Goal: Information Seeking & Learning: Learn about a topic

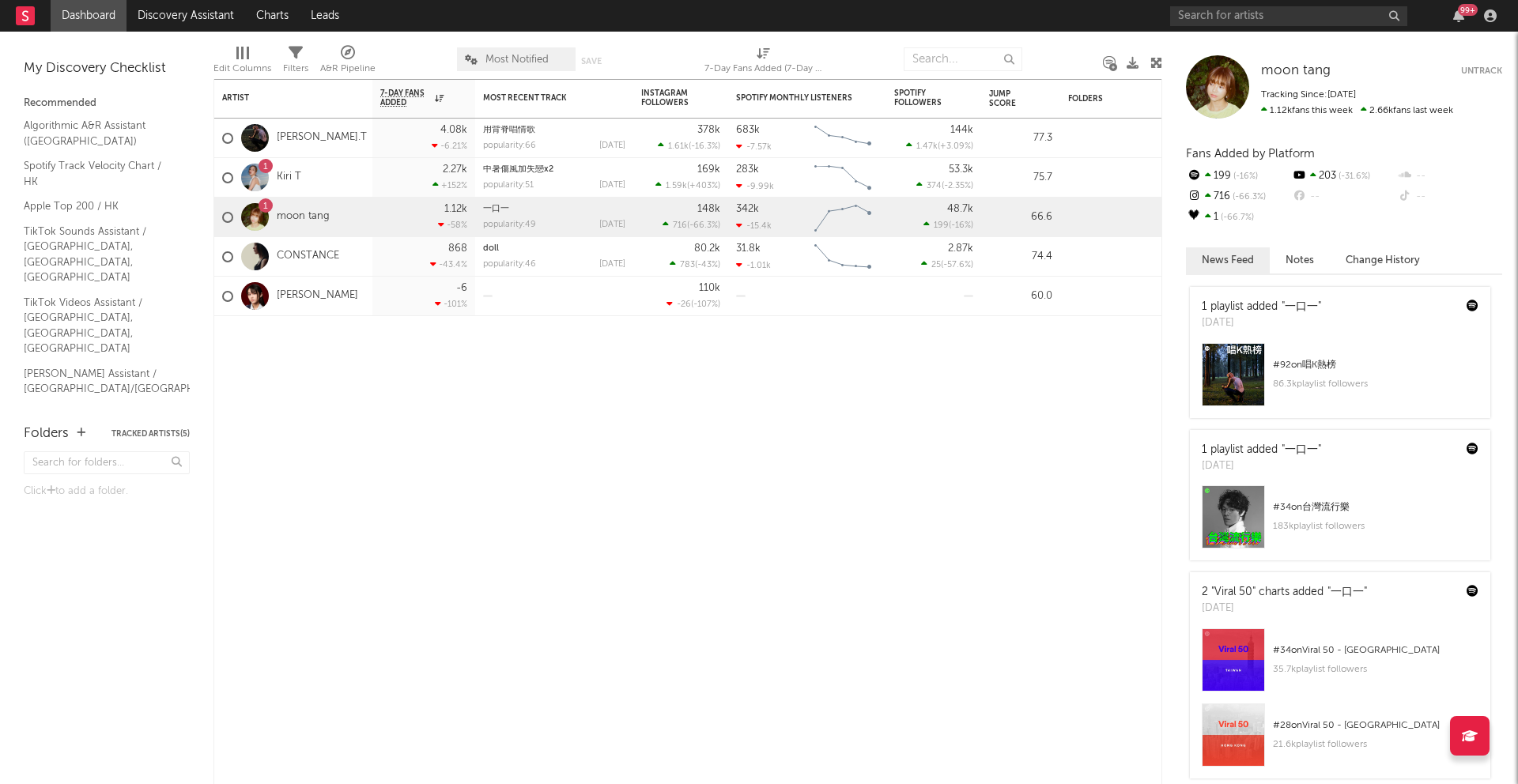
click at [353, 182] on div "1 Kiri T" at bounding box center [294, 177] width 158 height 40
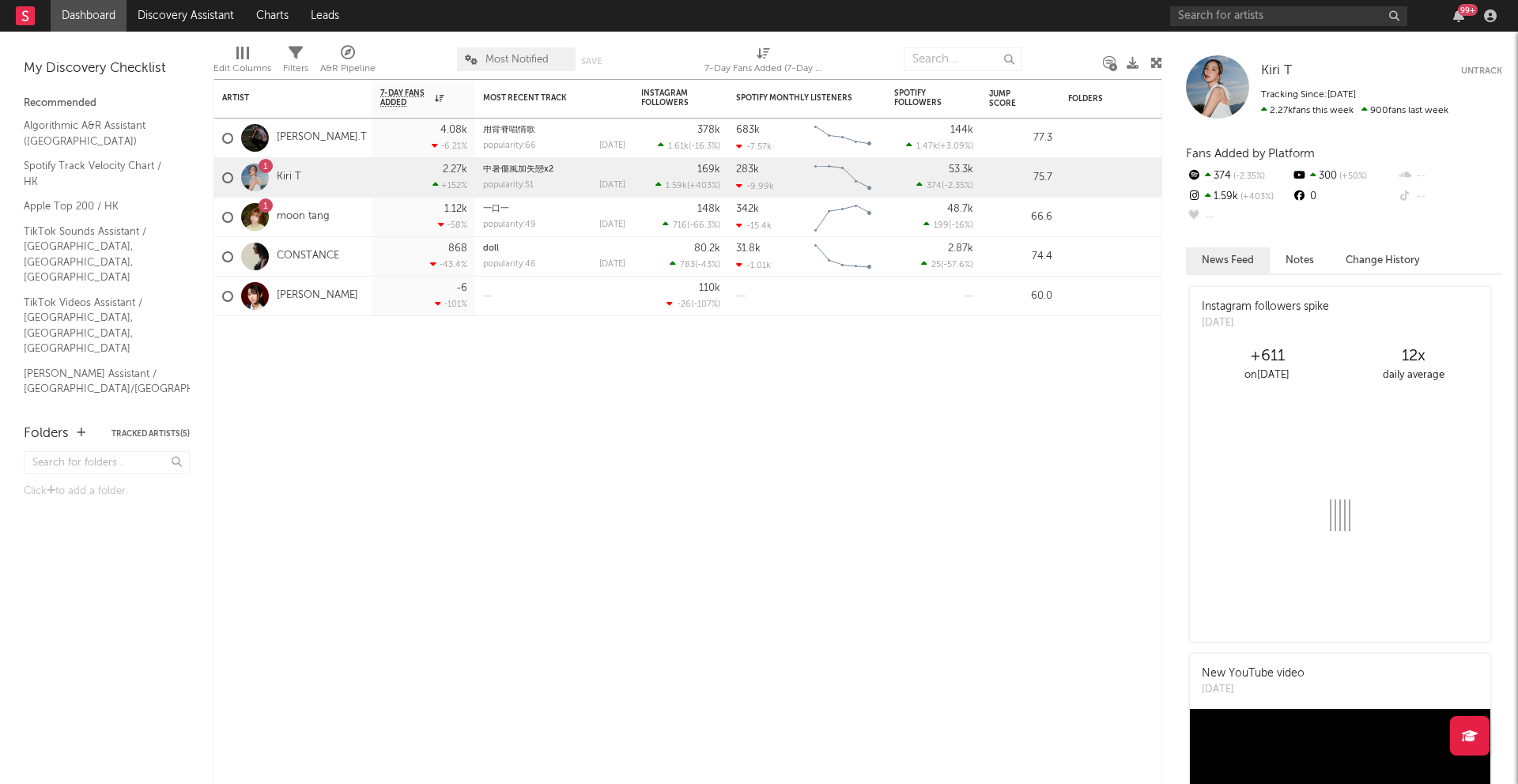
click at [351, 215] on div "1 moon tang" at bounding box center [294, 217] width 158 height 40
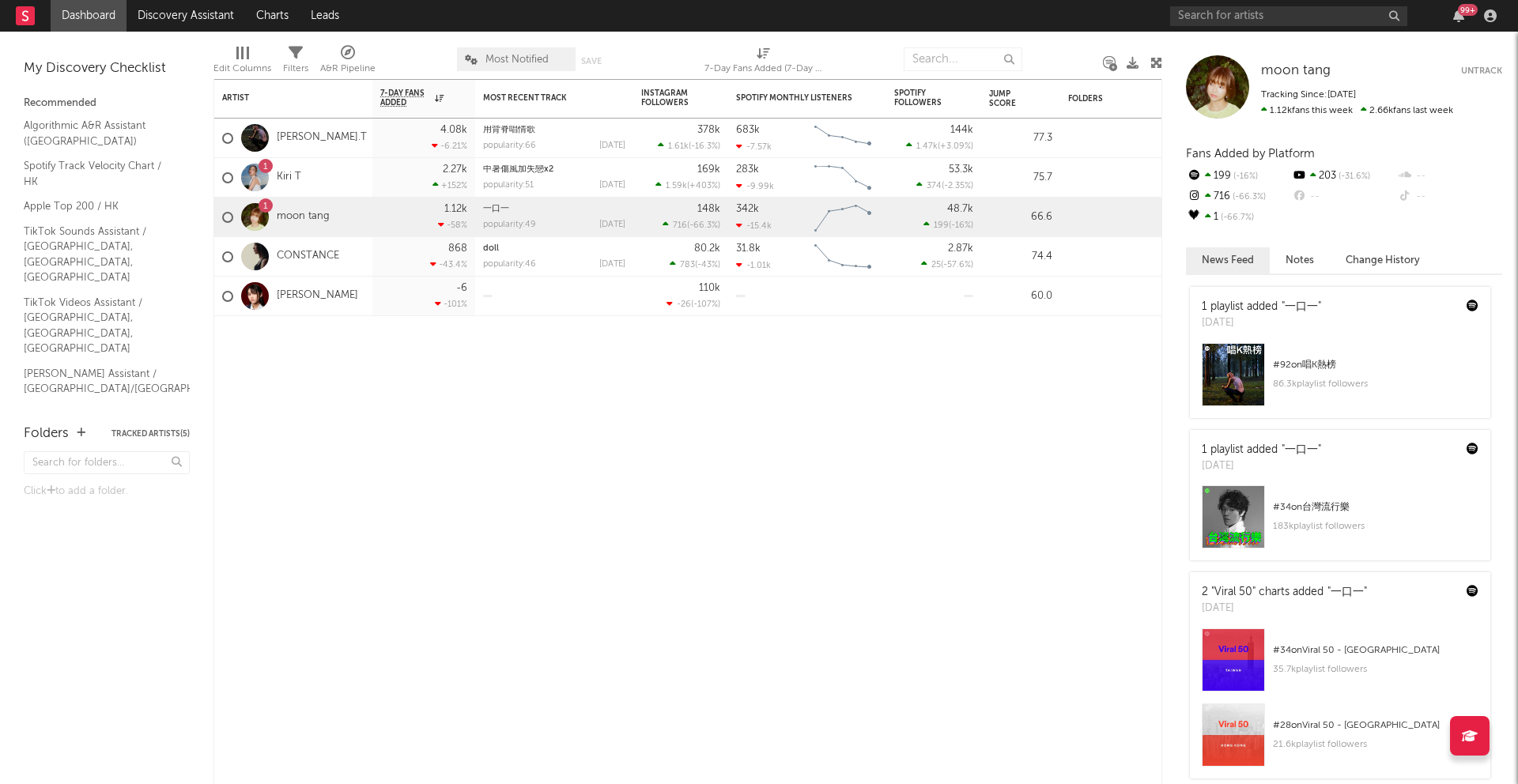
click at [347, 182] on div "1 Kiri T" at bounding box center [294, 177] width 158 height 40
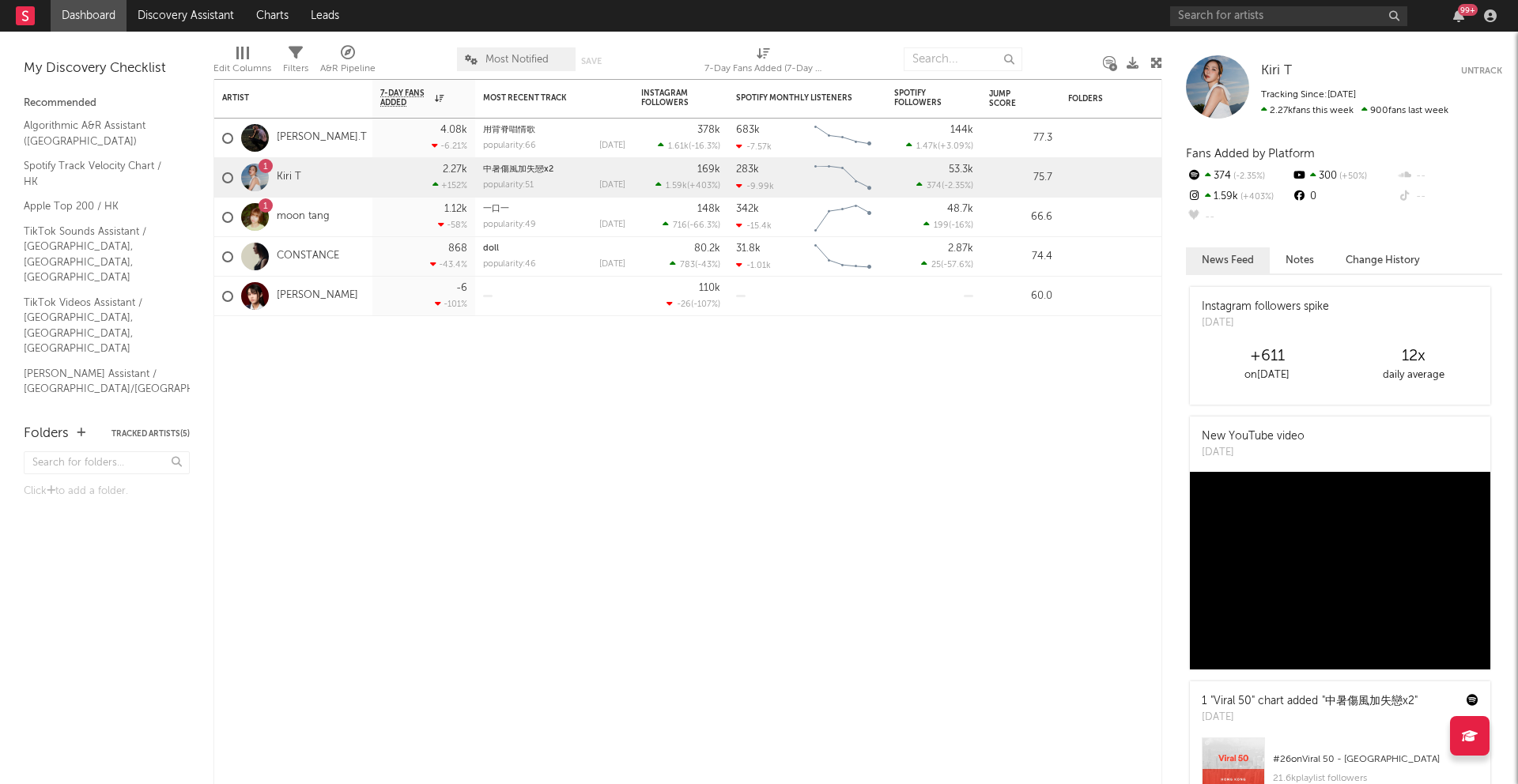
click at [345, 208] on div "1 moon tang" at bounding box center [294, 217] width 158 height 40
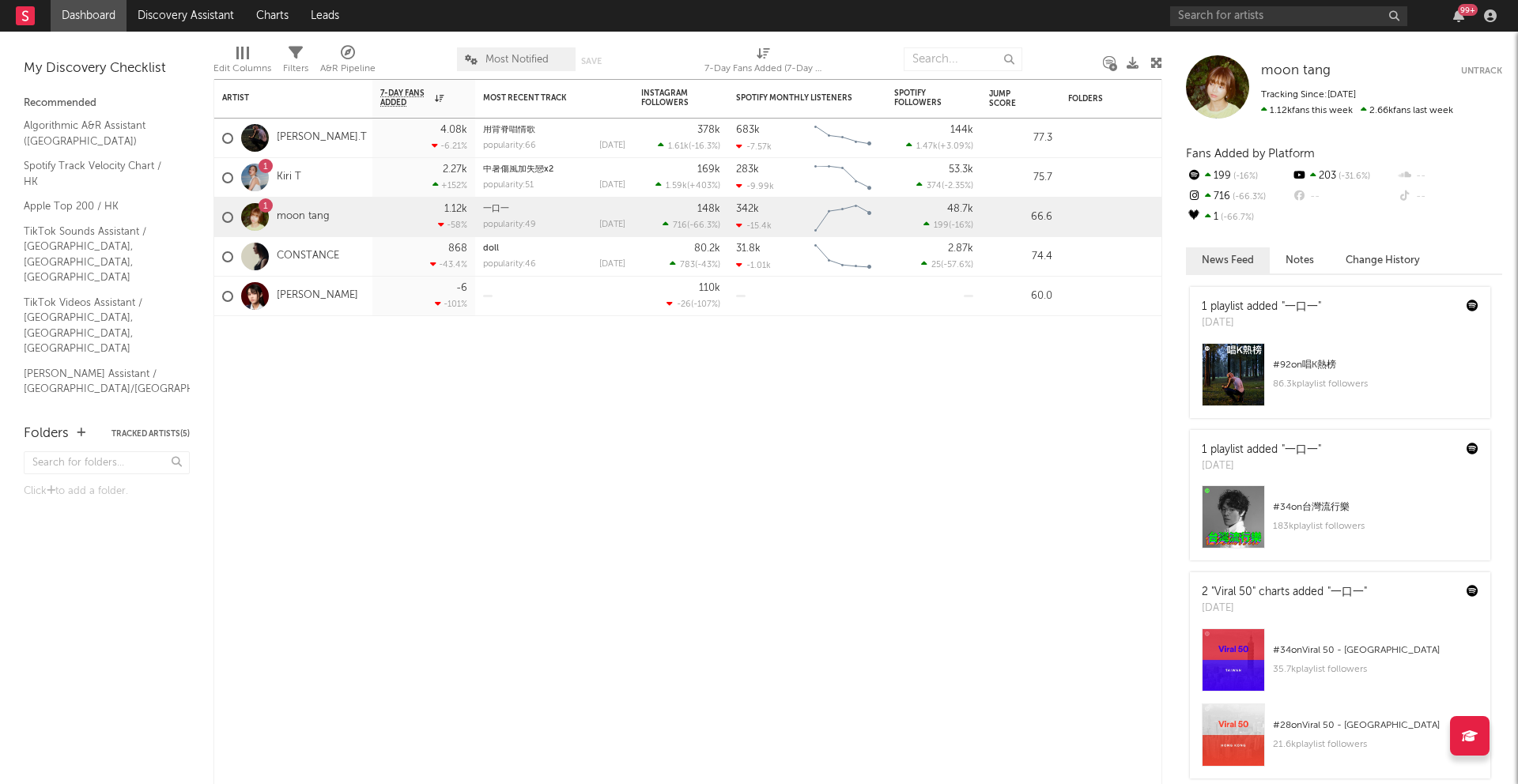
click at [259, 216] on div at bounding box center [255, 217] width 28 height 28
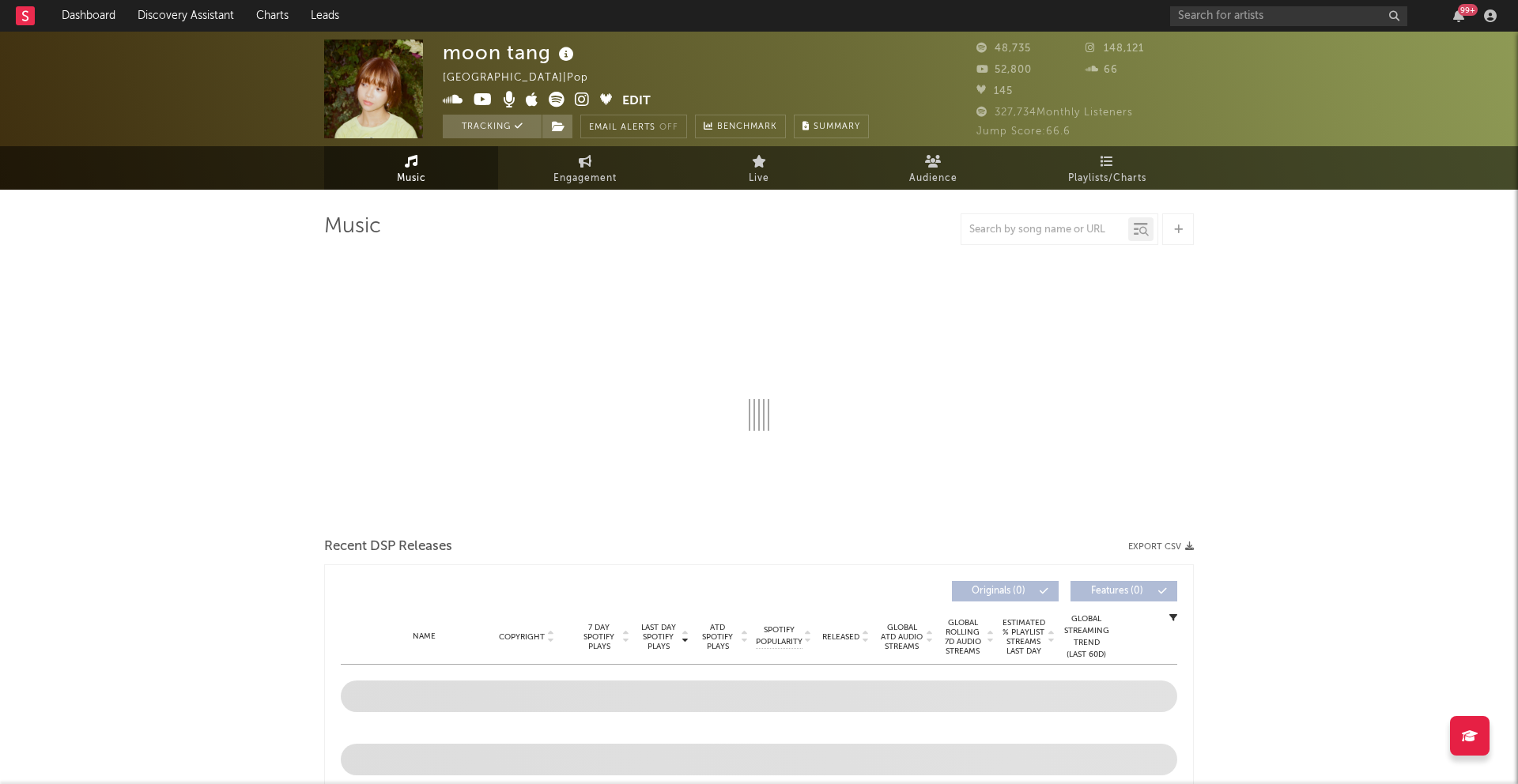
select select "6m"
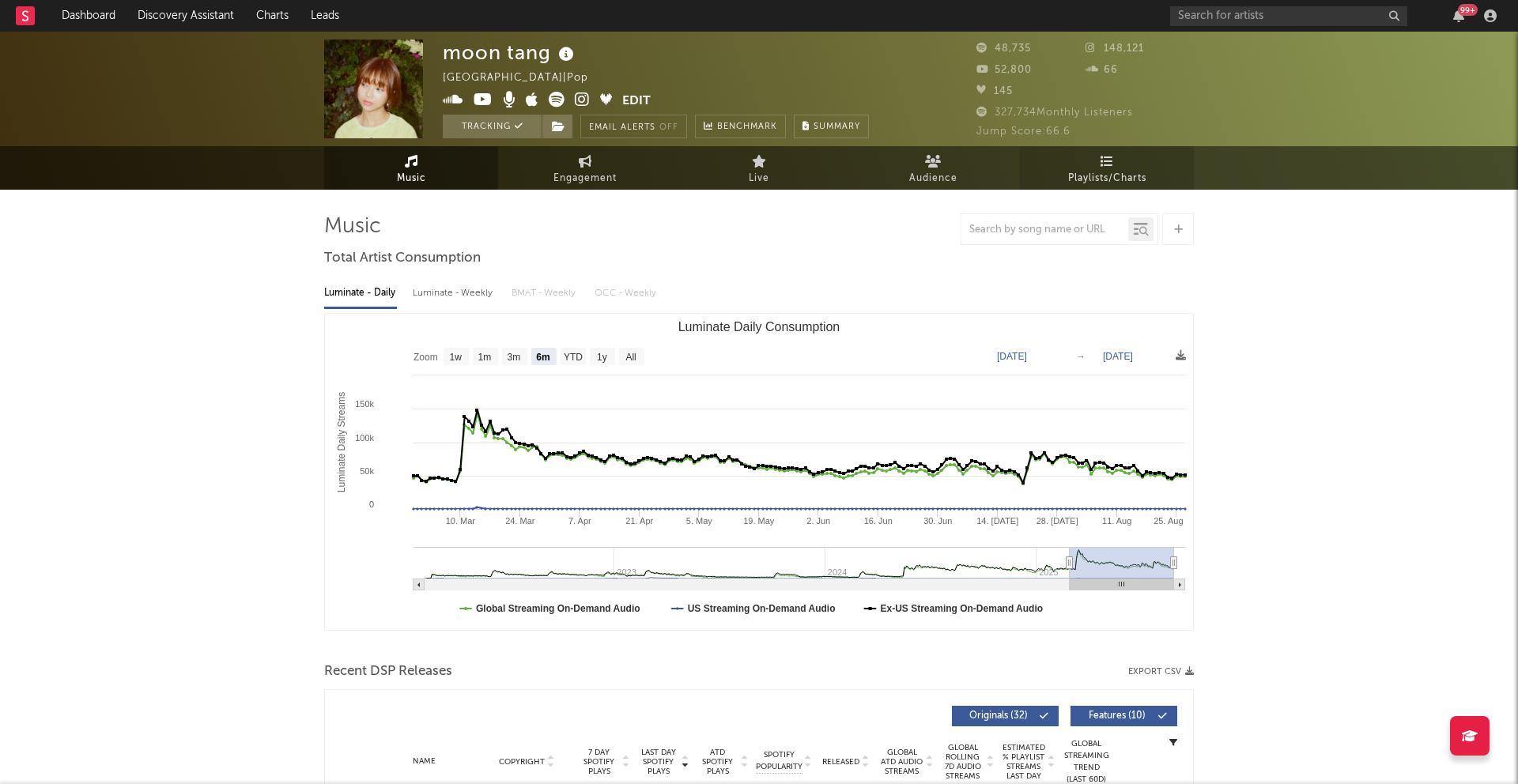
click at [1080, 159] on link "Playlists/Charts" at bounding box center [1106, 167] width 174 height 44
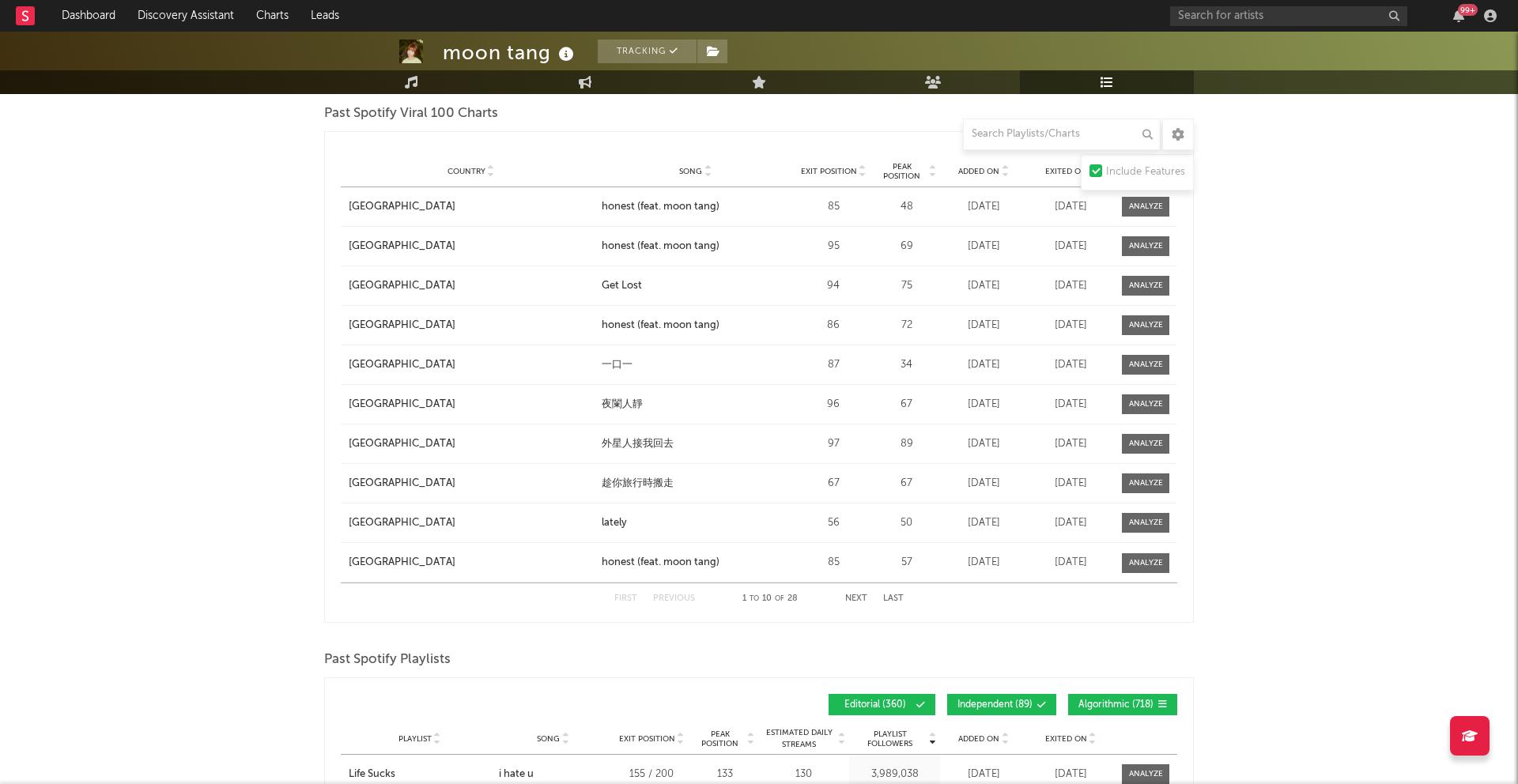
scroll to position [1700, 0]
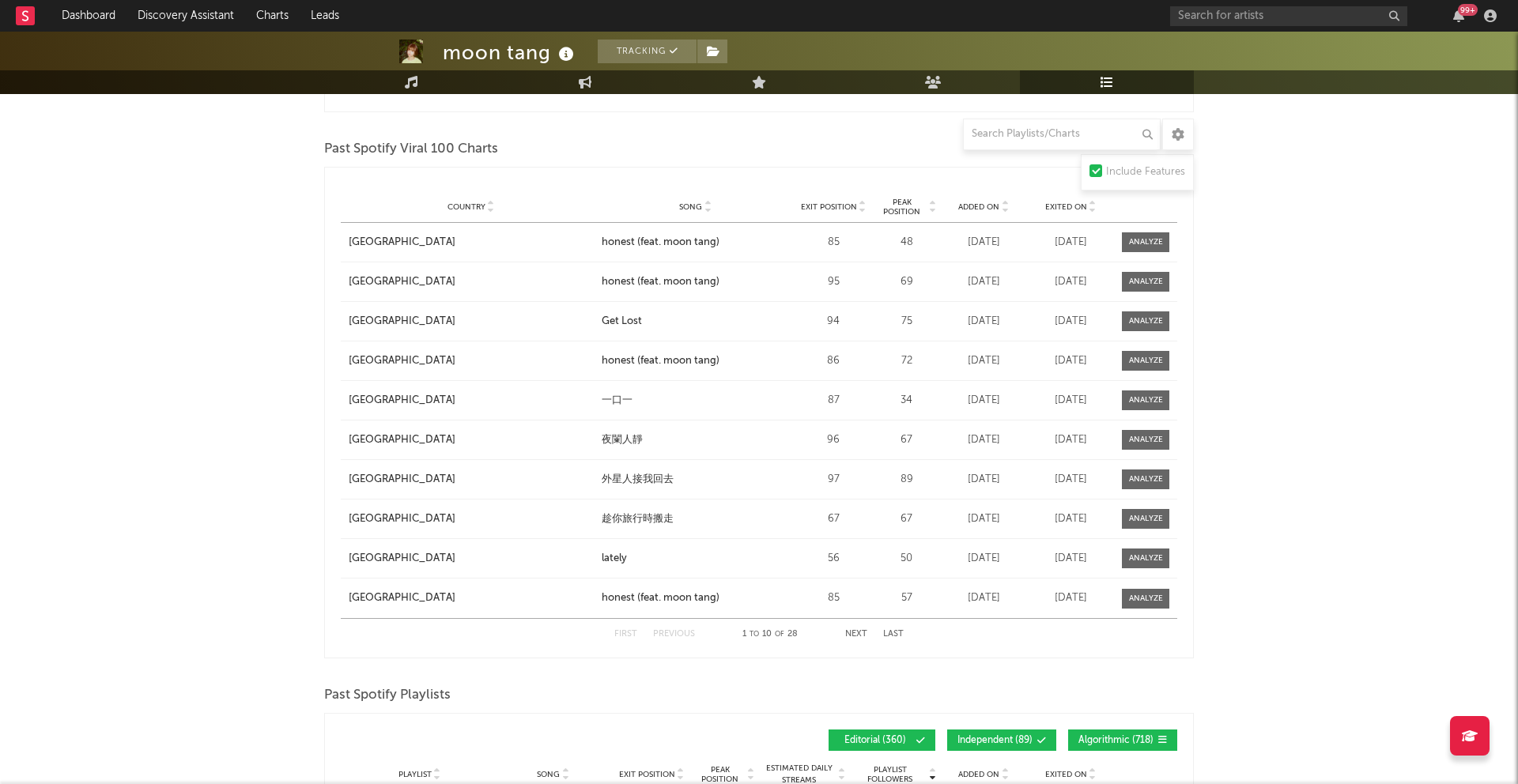
click at [1066, 206] on span "Exited On" at bounding box center [1066, 207] width 42 height 9
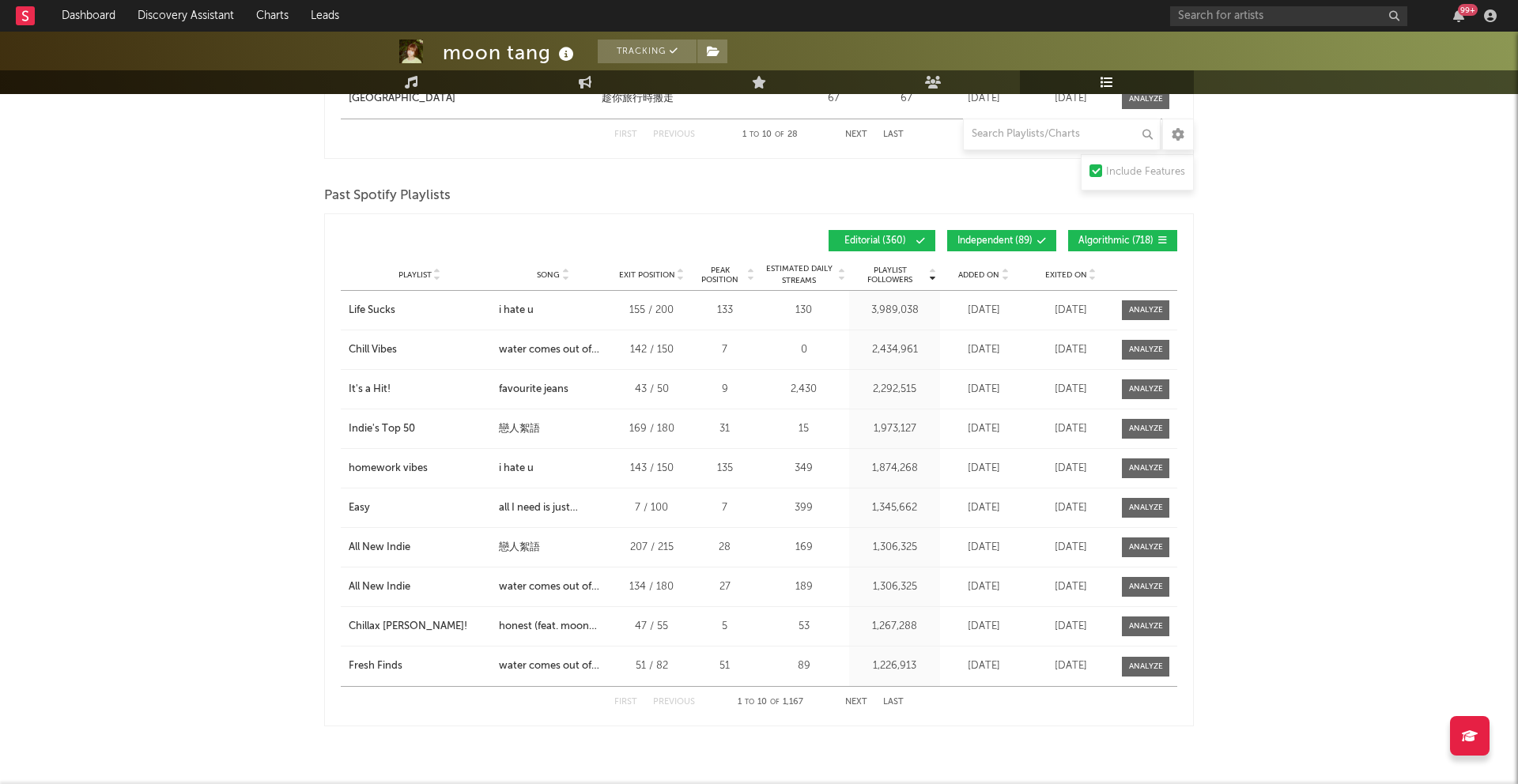
click at [1063, 270] on span "Exited On" at bounding box center [1066, 275] width 42 height 9
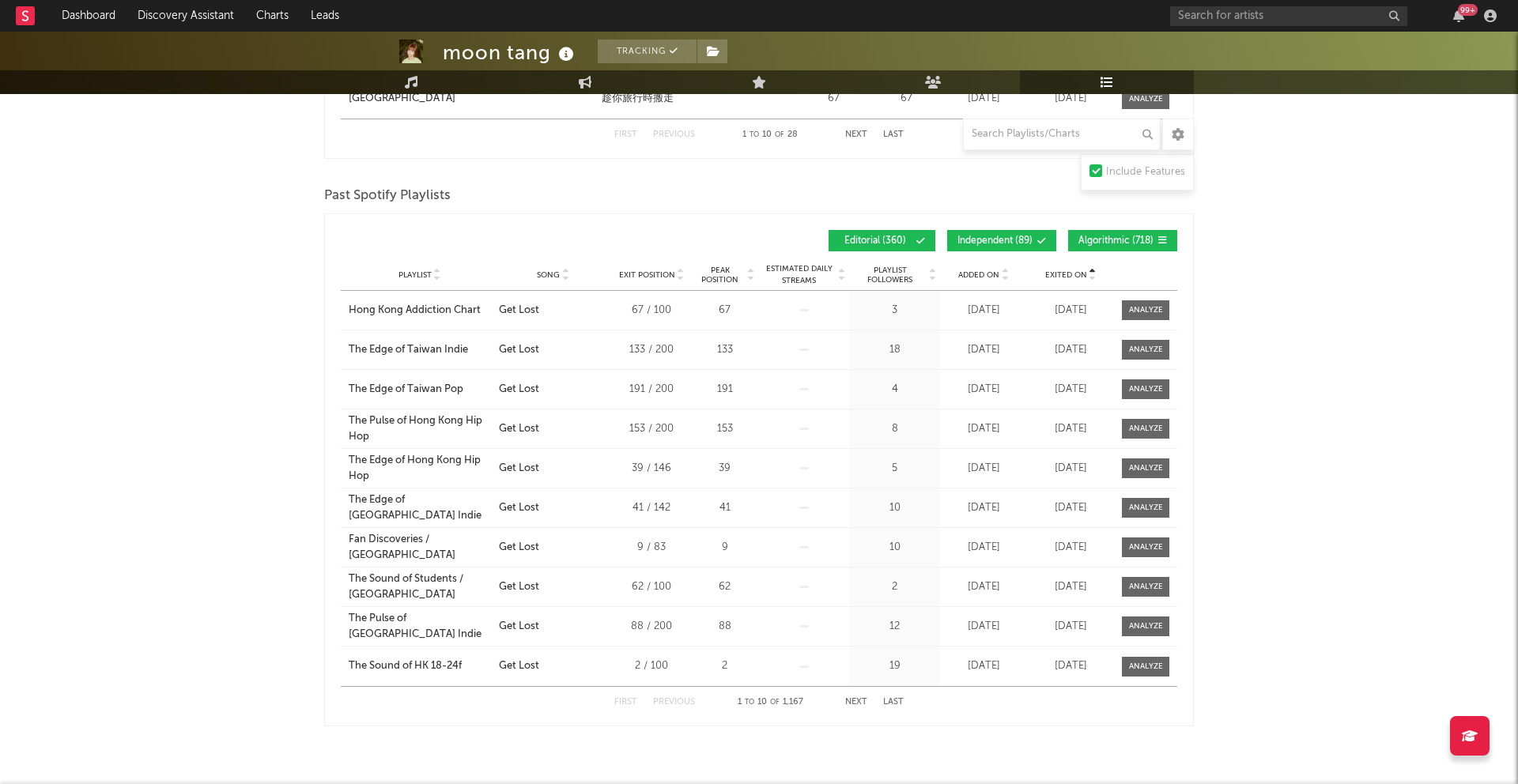
click at [1063, 271] on span "Exited On" at bounding box center [1066, 275] width 42 height 9
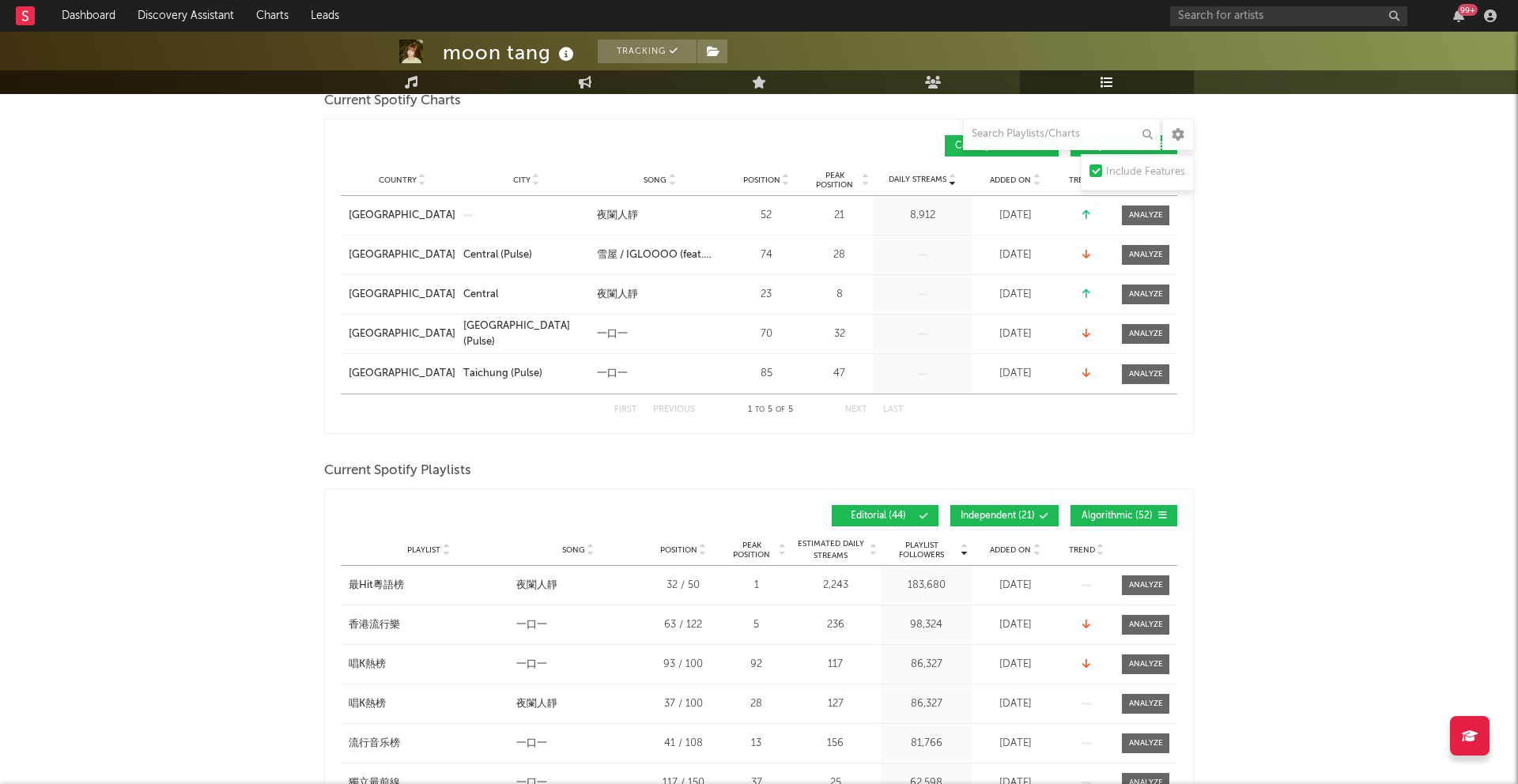
scroll to position [0, 0]
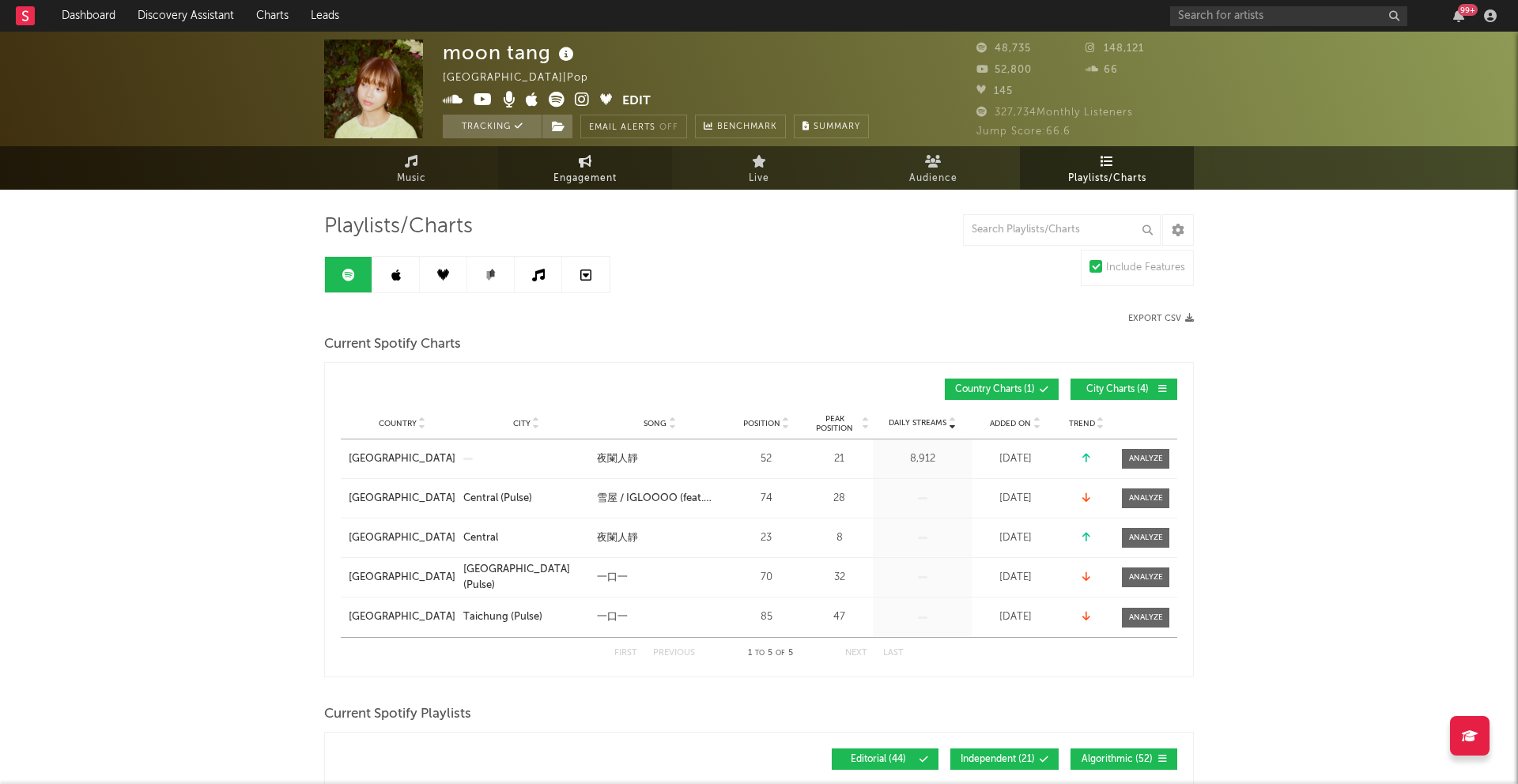
click at [563, 173] on span "Engagement" at bounding box center [585, 178] width 63 height 19
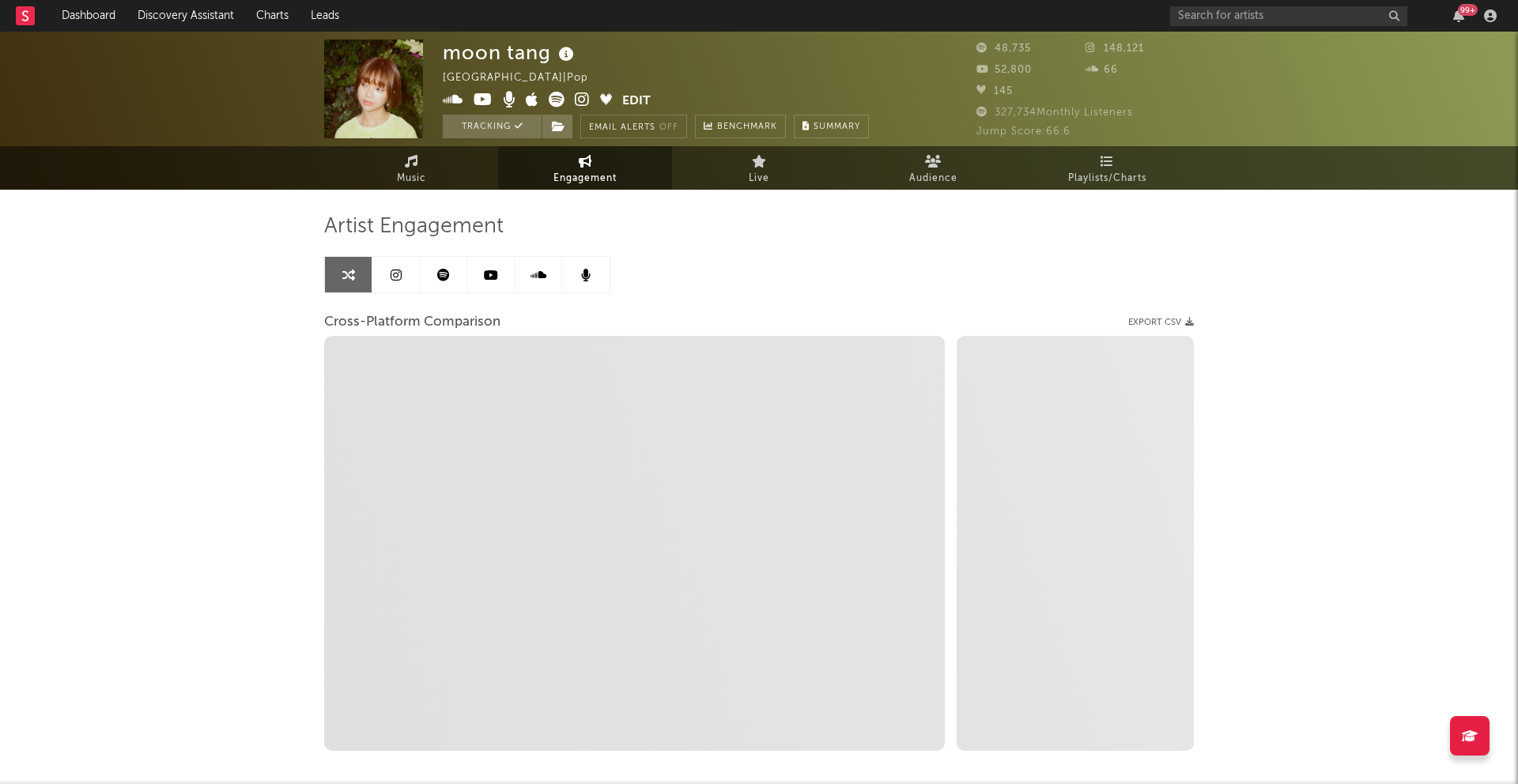
select select "1w"
select select "1m"
